Goal: Task Accomplishment & Management: Manage account settings

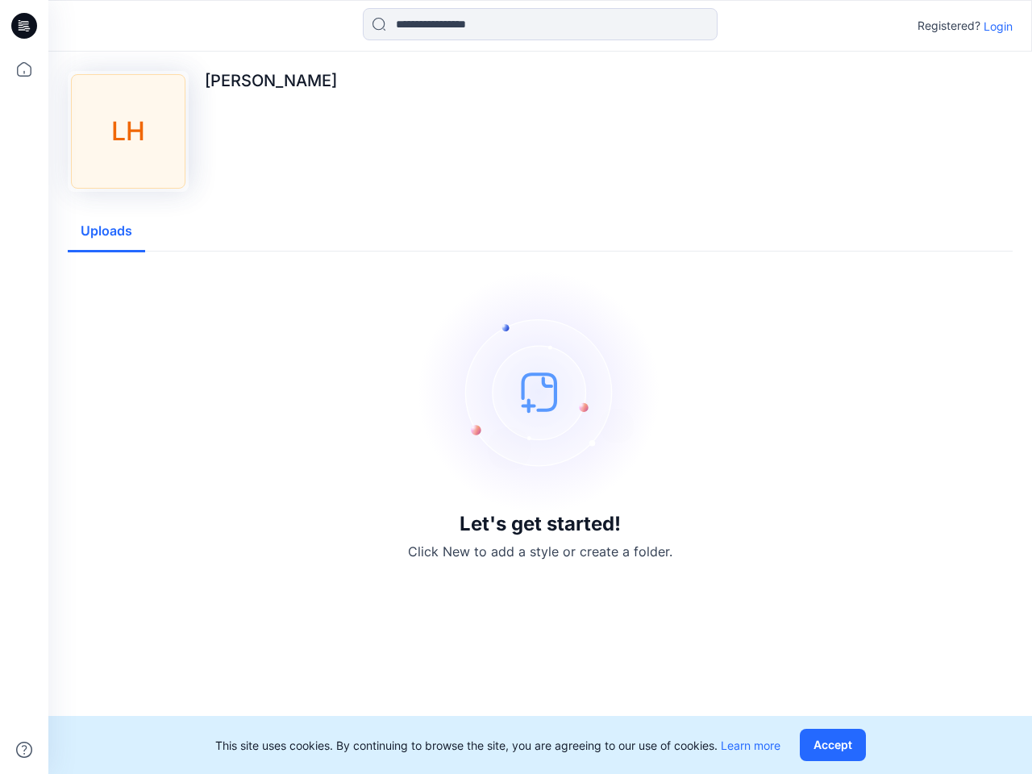
click at [516, 387] on img at bounding box center [540, 392] width 242 height 242
click at [25, 26] on icon at bounding box center [26, 26] width 6 height 1
click at [24, 69] on icon at bounding box center [23, 69] width 35 height 35
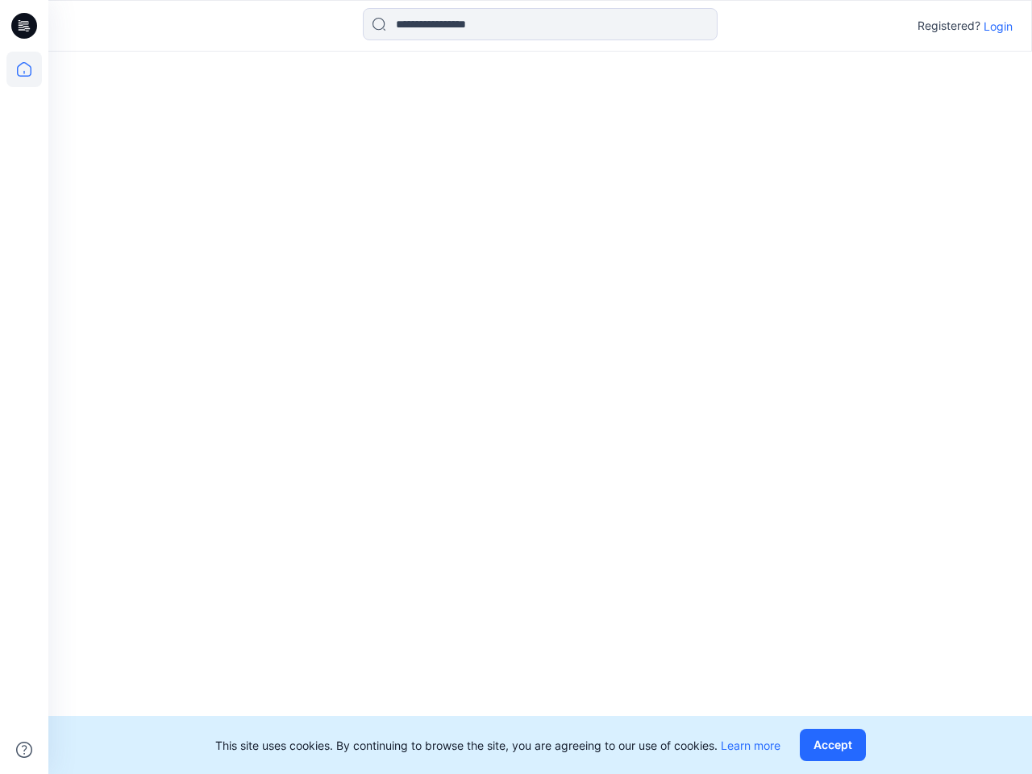
click at [24, 750] on icon at bounding box center [24, 750] width 16 height 16
click at [540, 24] on input at bounding box center [540, 24] width 355 height 32
click at [998, 26] on p "Login" at bounding box center [998, 26] width 29 height 17
